Goal: Transaction & Acquisition: Book appointment/travel/reservation

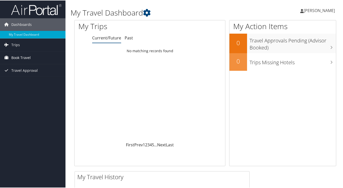
click at [19, 56] on span "Book Travel" at bounding box center [20, 57] width 19 height 13
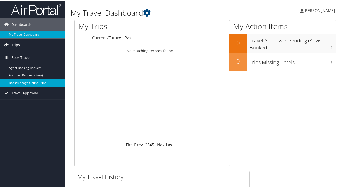
click at [28, 82] on link "Book/Manage Online Trips" at bounding box center [32, 83] width 65 height 8
